Goal: Task Accomplishment & Management: Use online tool/utility

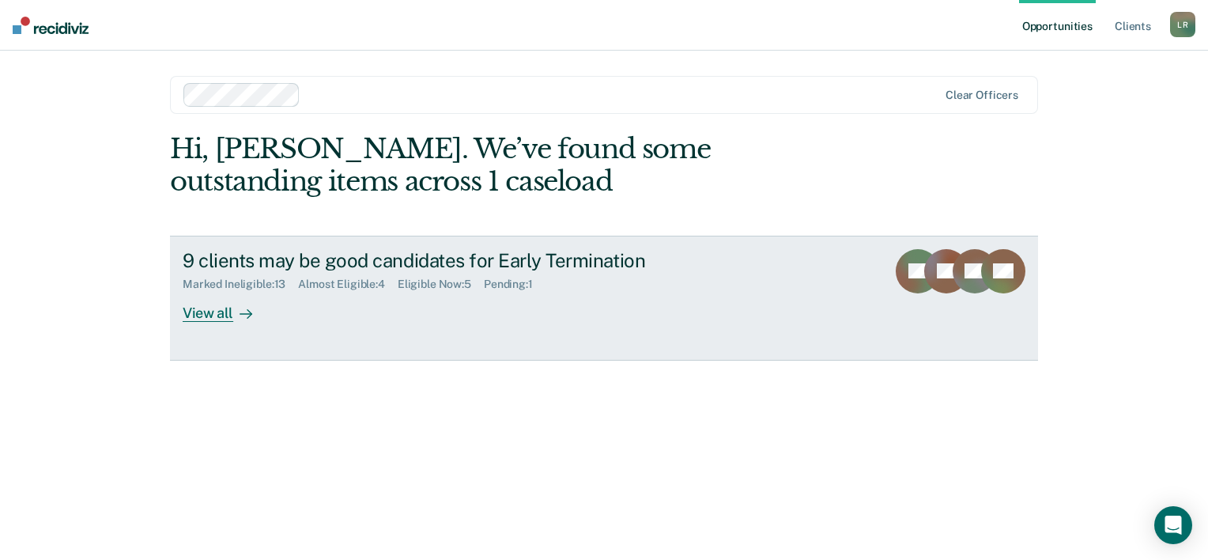
click at [218, 310] on div "View all" at bounding box center [227, 306] width 89 height 31
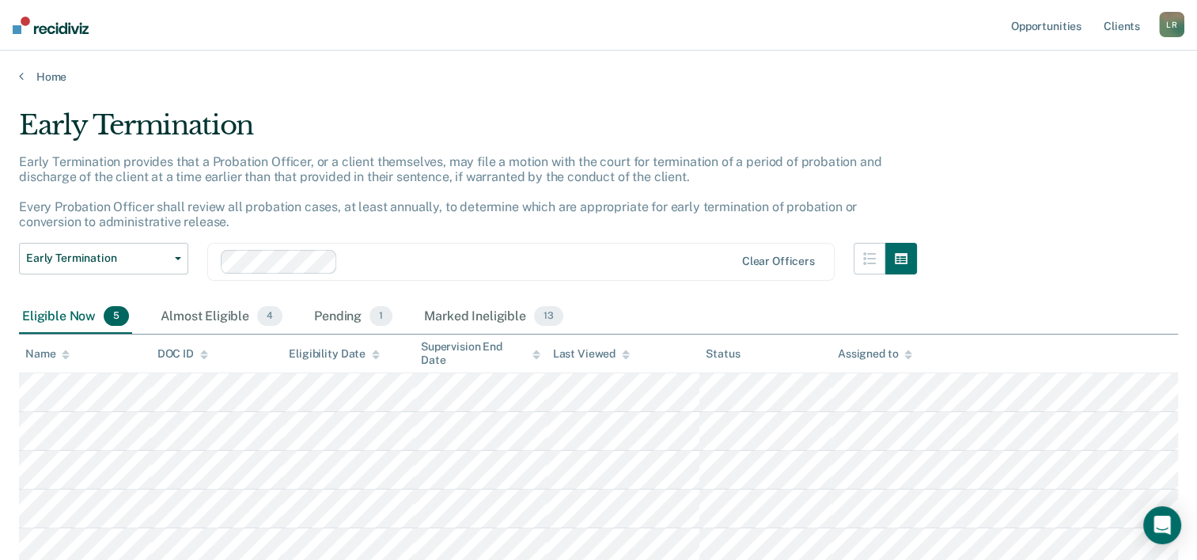
scroll to position [120, 0]
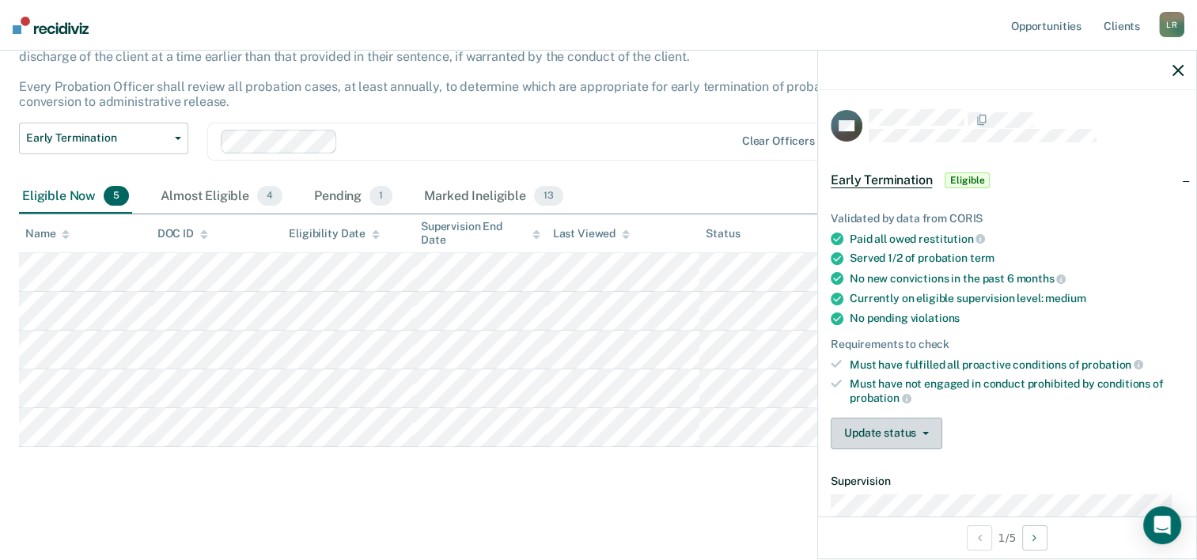
click at [888, 424] on button "Update status" at bounding box center [886, 434] width 112 height 32
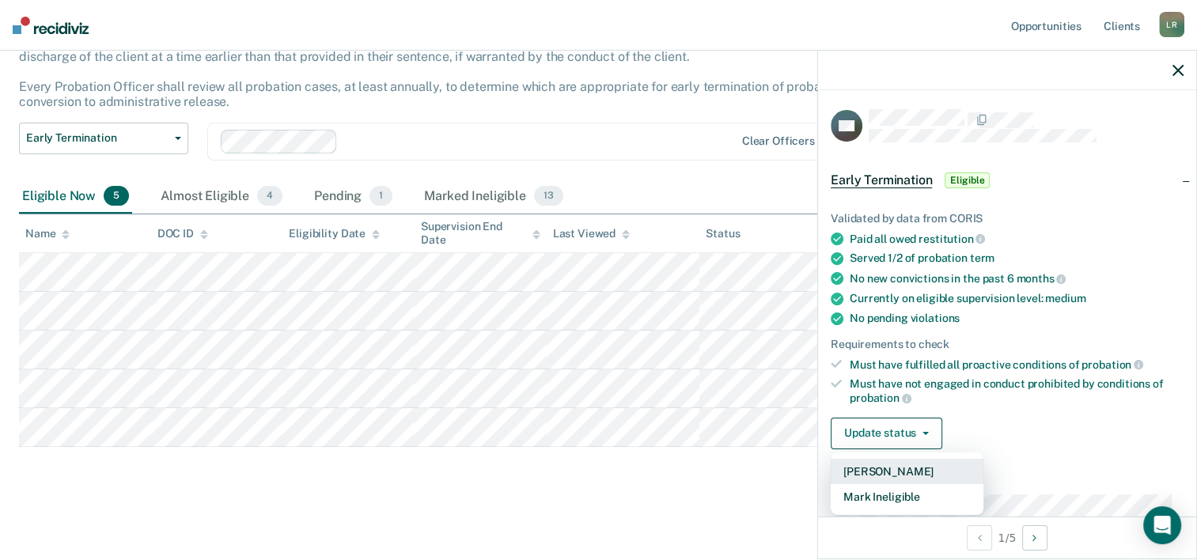
click at [883, 465] on button "[PERSON_NAME]" at bounding box center [906, 471] width 153 height 25
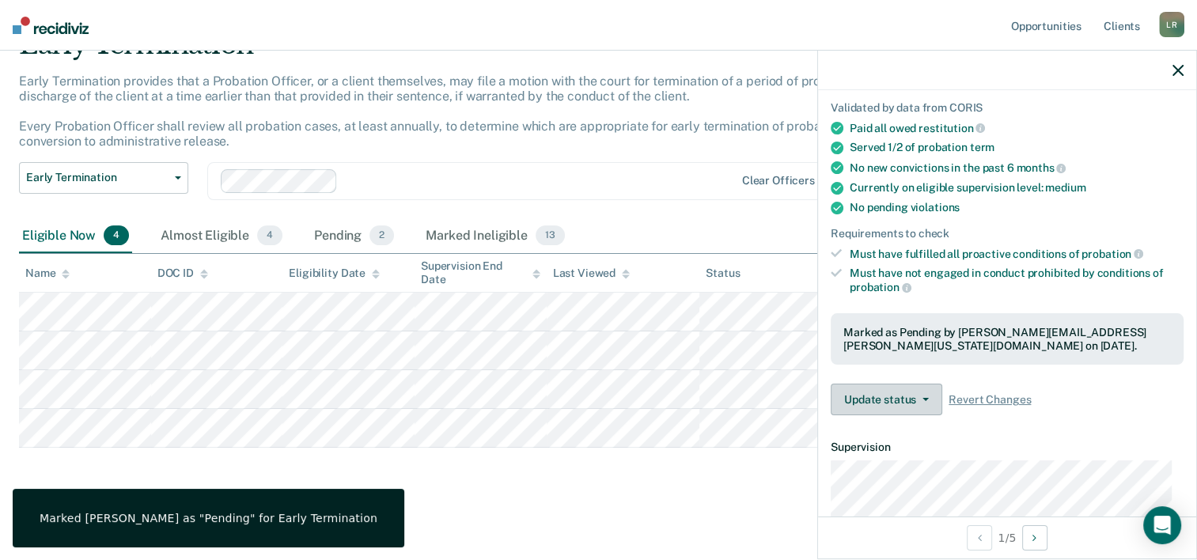
scroll to position [237, 0]
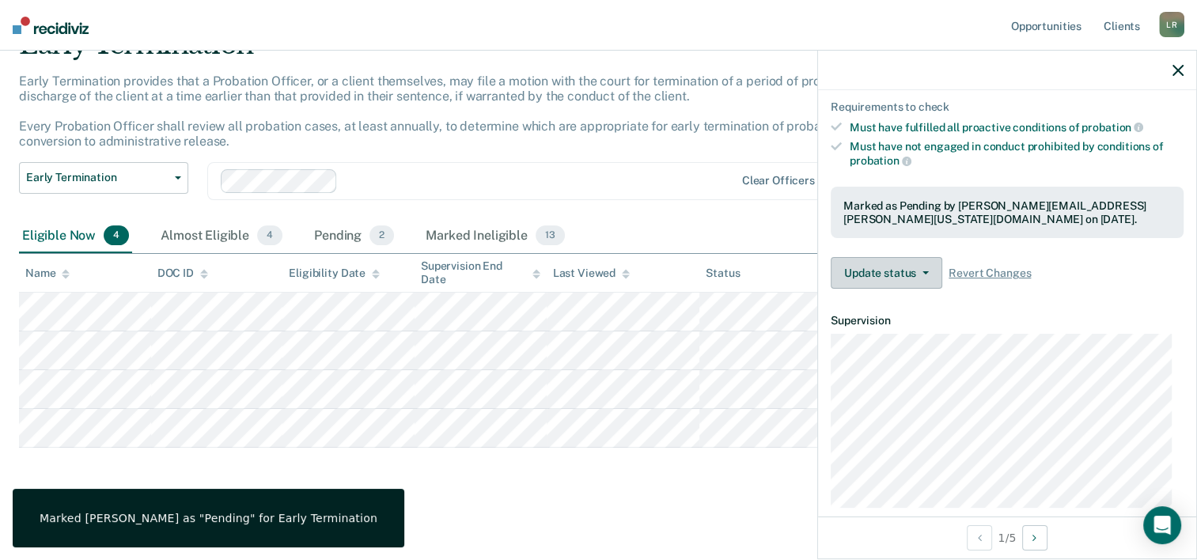
click at [880, 266] on button "Update status" at bounding box center [886, 273] width 112 height 32
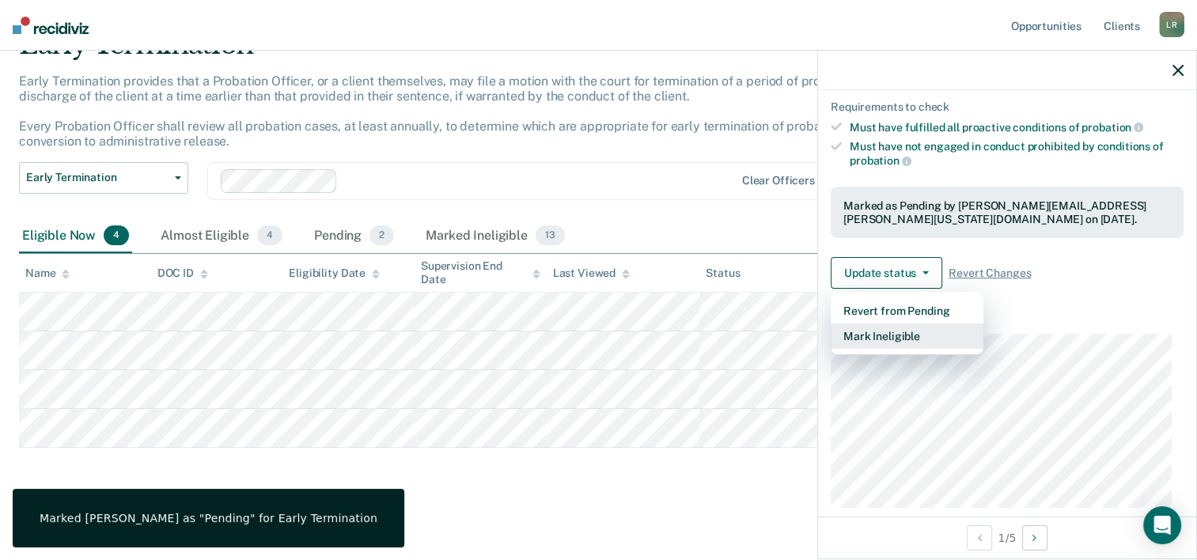
click at [895, 336] on button "Mark Ineligible" at bounding box center [906, 335] width 153 height 25
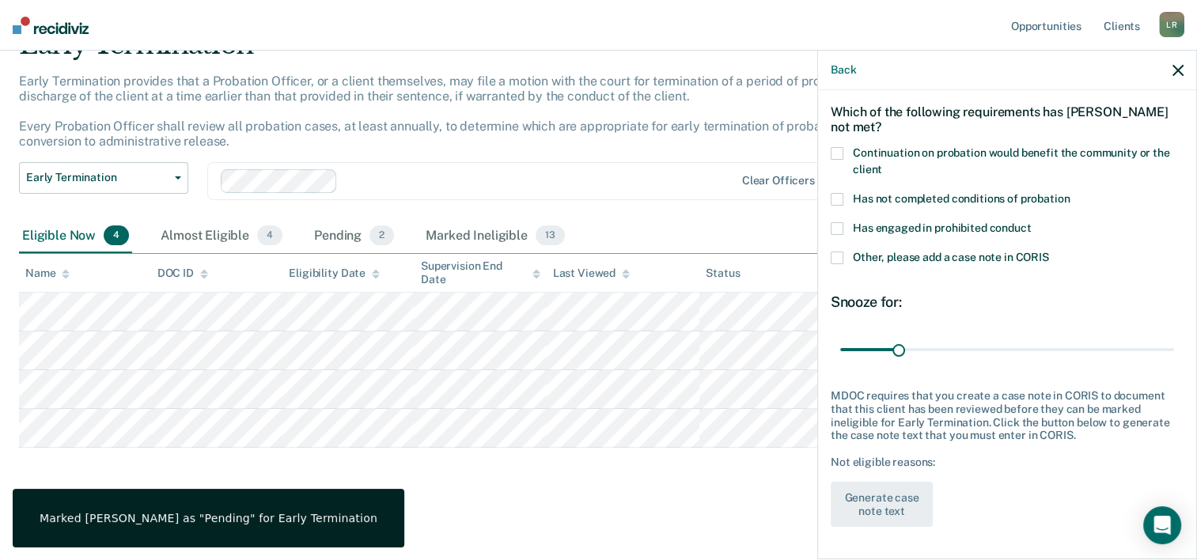
scroll to position [60, 0]
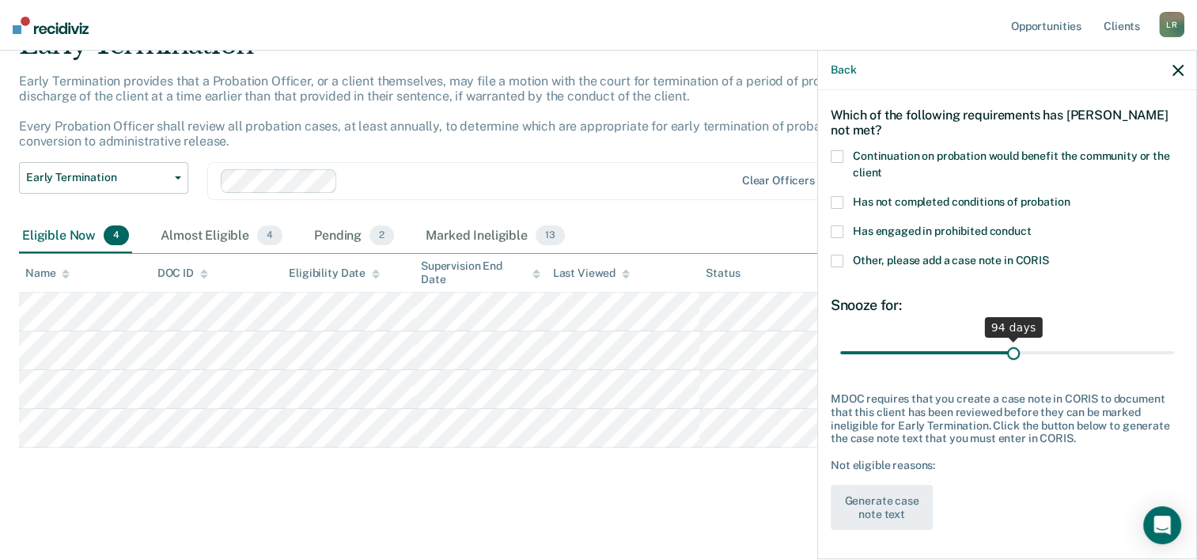
drag, startPoint x: 894, startPoint y: 347, endPoint x: 1006, endPoint y: 351, distance: 111.6
type input "94"
click at [1006, 351] on input "range" at bounding box center [1007, 353] width 334 height 28
click at [911, 289] on div "NB Which of the following requirements has [PERSON_NAME] not met? Continuation …" at bounding box center [1006, 294] width 353 height 491
click at [834, 202] on span at bounding box center [836, 202] width 13 height 13
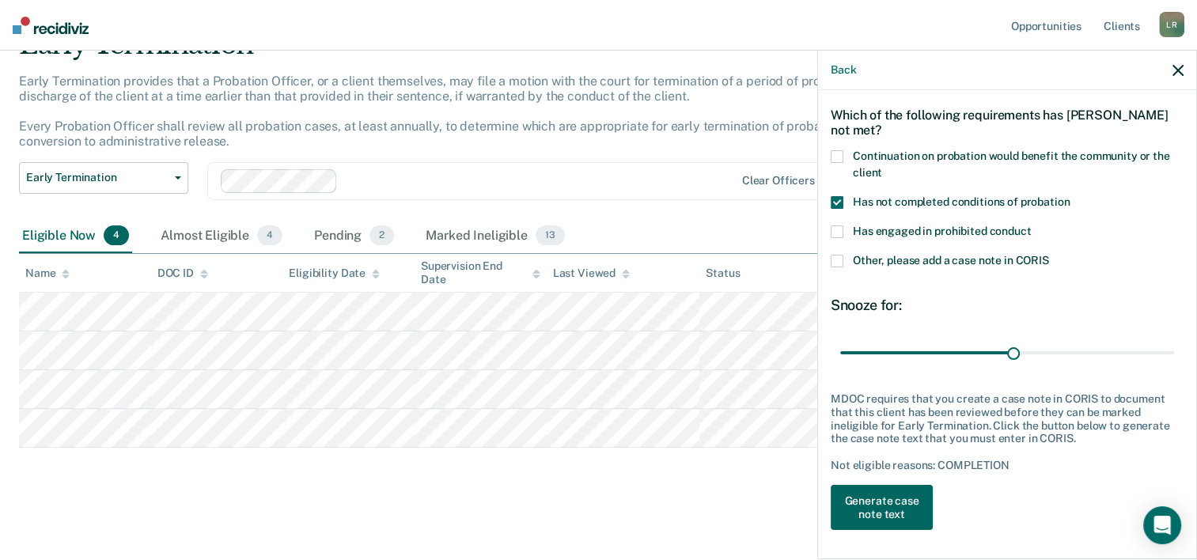
click at [889, 494] on button "Generate case note text" at bounding box center [881, 508] width 102 height 46
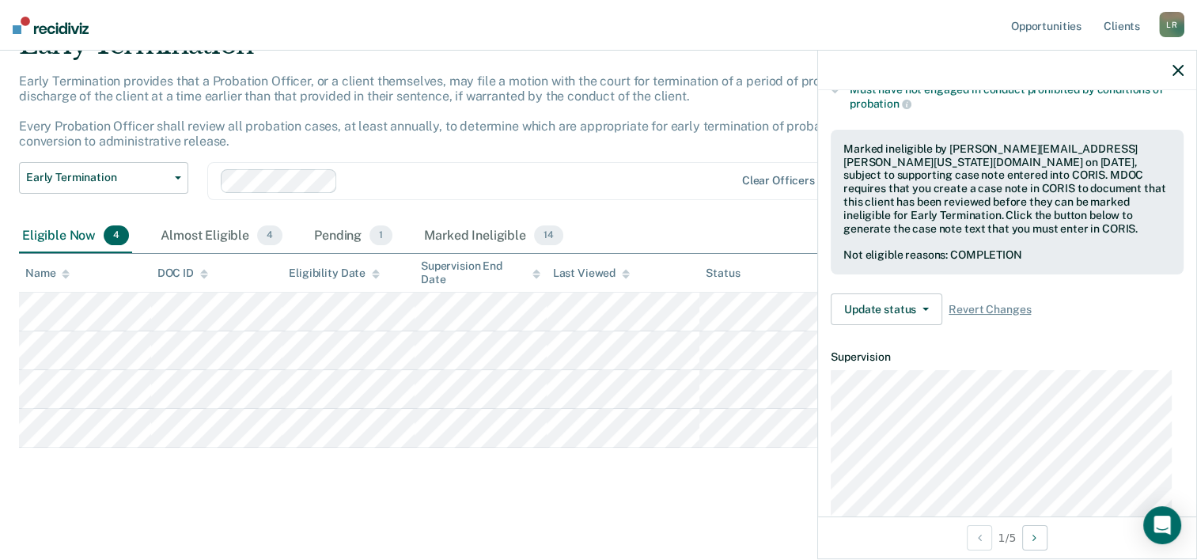
scroll to position [297, 0]
